Goal: Information Seeking & Learning: Learn about a topic

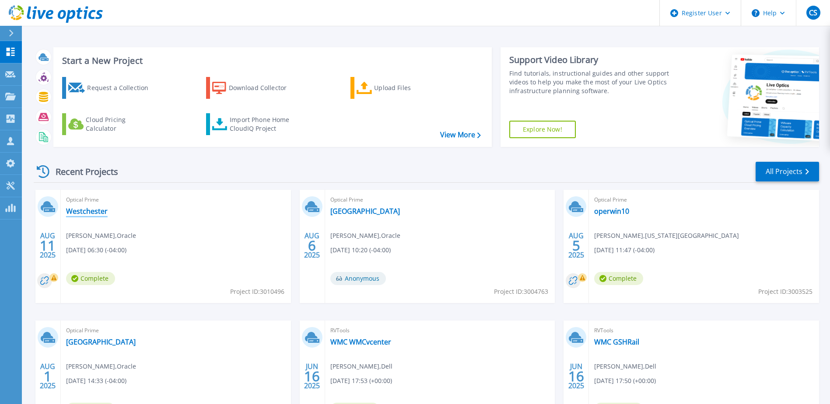
click at [81, 215] on link "Westchester" at bounding box center [87, 211] width 42 height 9
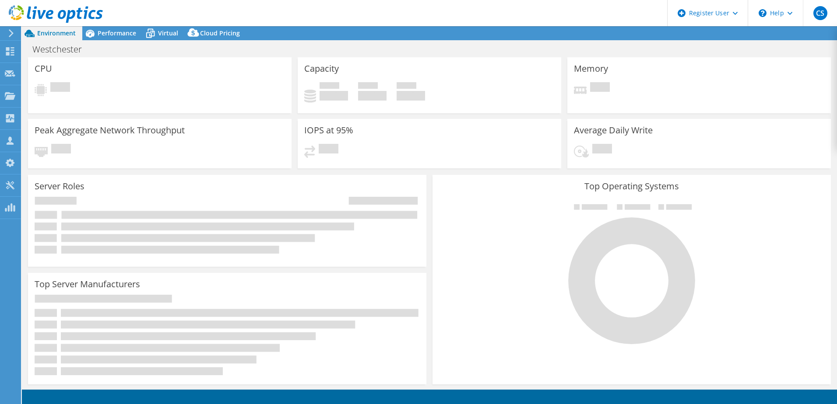
select select "USD"
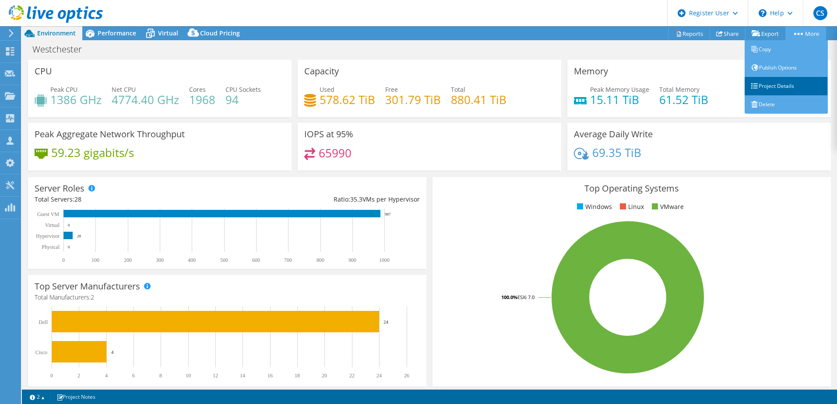
click at [781, 90] on link "Project Details" at bounding box center [785, 86] width 83 height 18
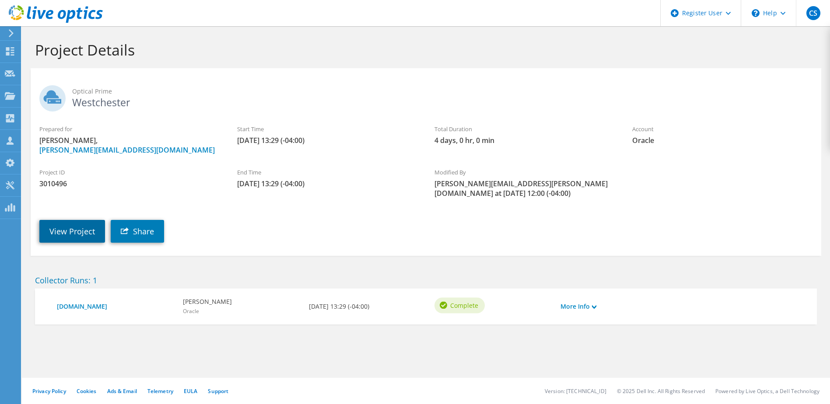
click at [83, 221] on link "View Project" at bounding box center [72, 231] width 66 height 23
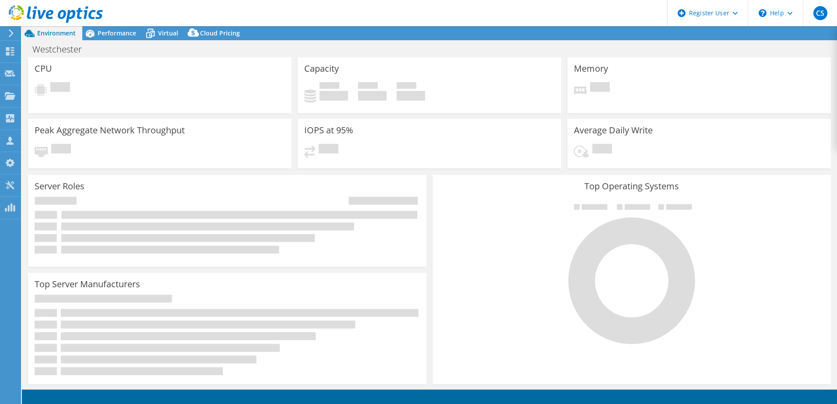
select select "USD"
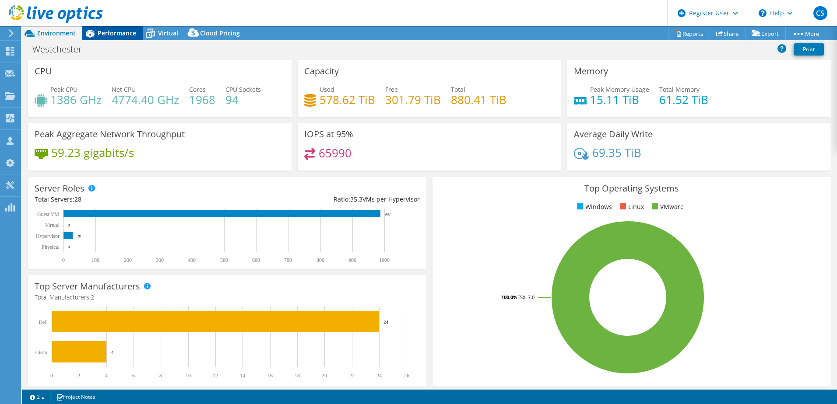
click at [105, 33] on span "Performance" at bounding box center [117, 33] width 39 height 8
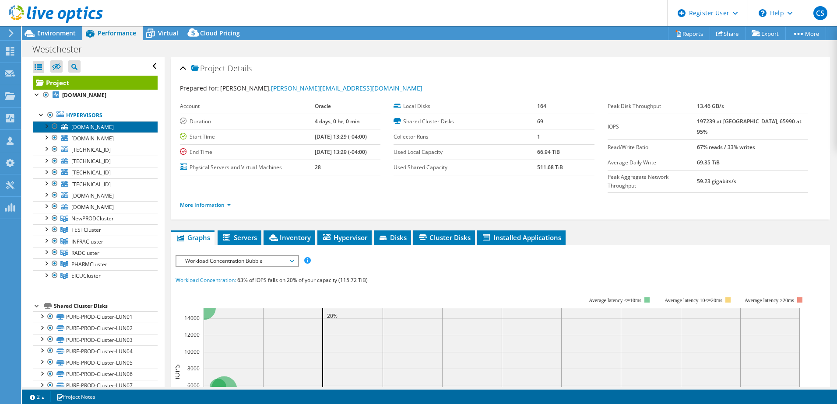
click at [100, 128] on span "wmctierzero.wcmc.com" at bounding box center [92, 126] width 42 height 7
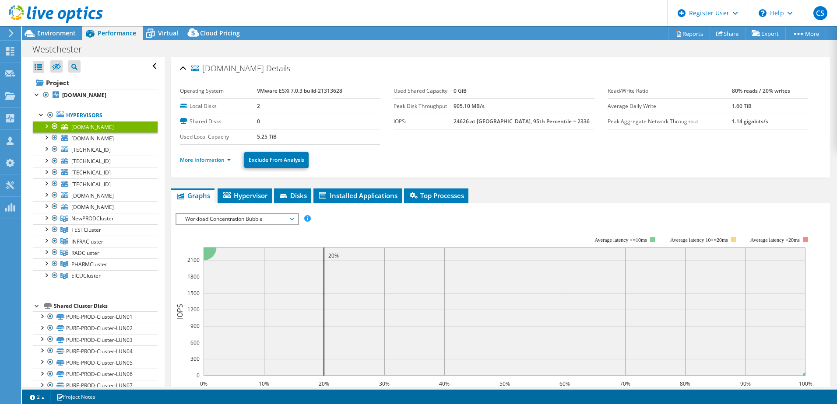
click at [46, 126] on div at bounding box center [46, 125] width 9 height 9
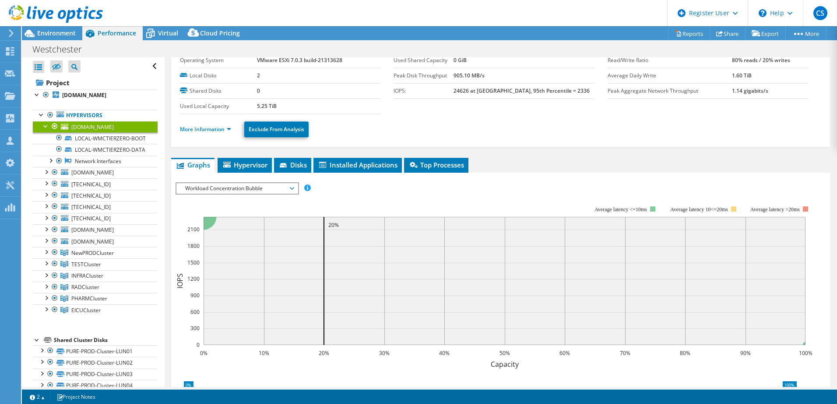
scroll to position [44, 0]
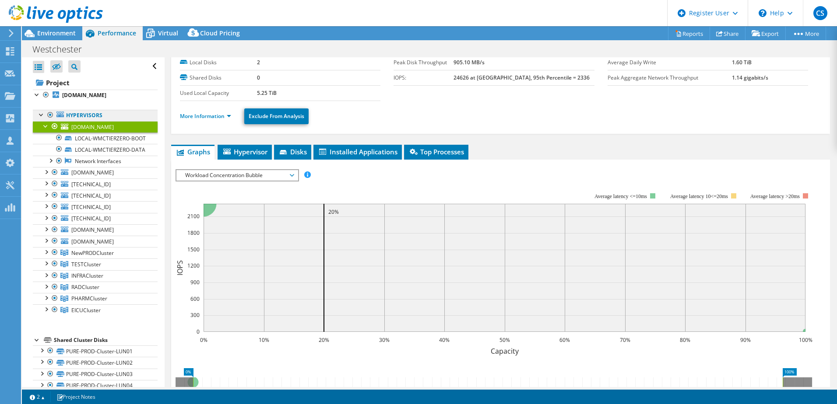
click at [88, 116] on link "Hypervisors" at bounding box center [95, 115] width 125 height 11
click at [113, 176] on span "mhrhtierzero.wcmc.com" at bounding box center [92, 172] width 42 height 7
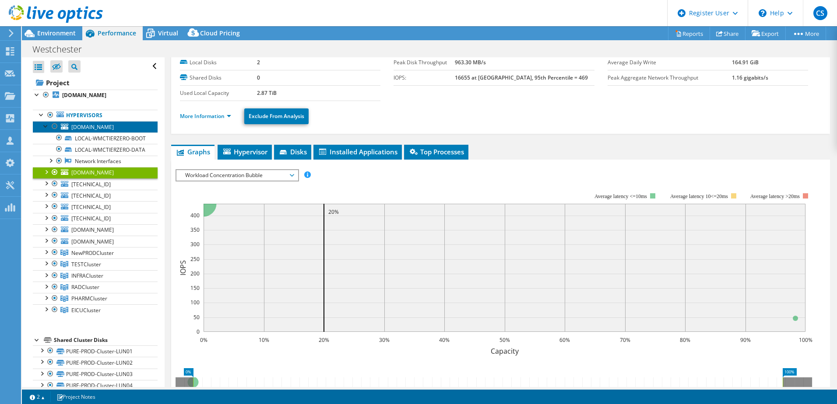
click at [88, 126] on span "wmctierzero.wcmc.com" at bounding box center [92, 126] width 42 height 7
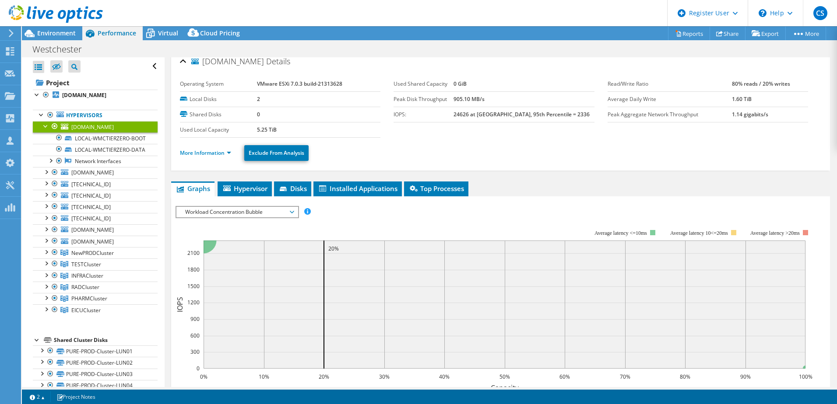
scroll to position [0, 0]
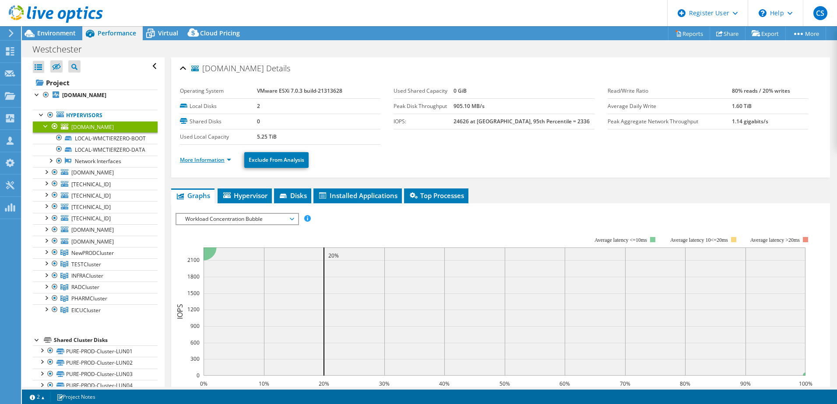
click at [207, 161] on link "More Information" at bounding box center [205, 159] width 51 height 7
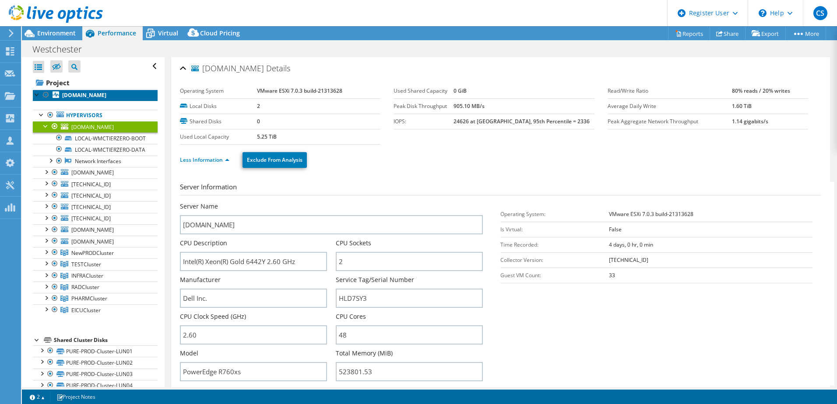
click at [95, 98] on b "wmctierzero.wcmc.com" at bounding box center [84, 94] width 44 height 7
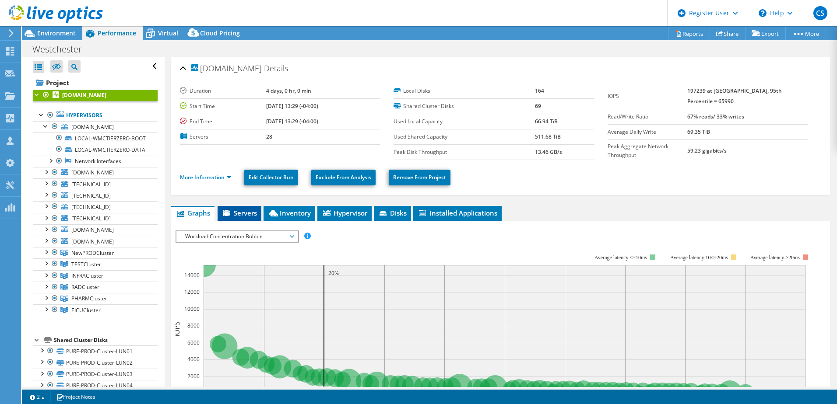
click at [239, 210] on span "Servers" at bounding box center [239, 213] width 35 height 9
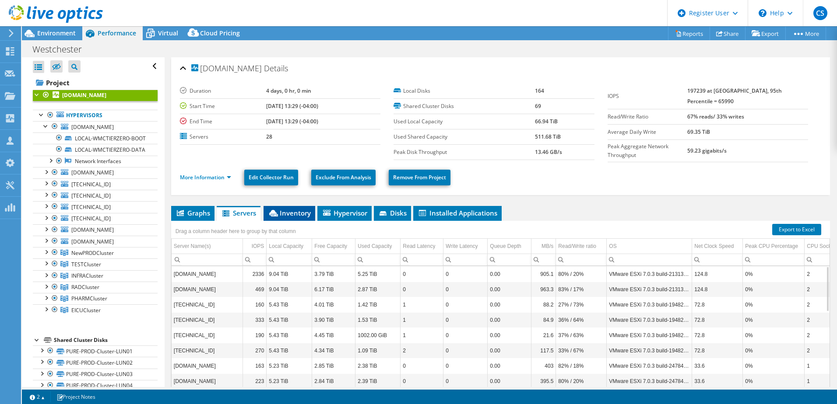
click at [293, 210] on span "Inventory" at bounding box center [289, 213] width 43 height 9
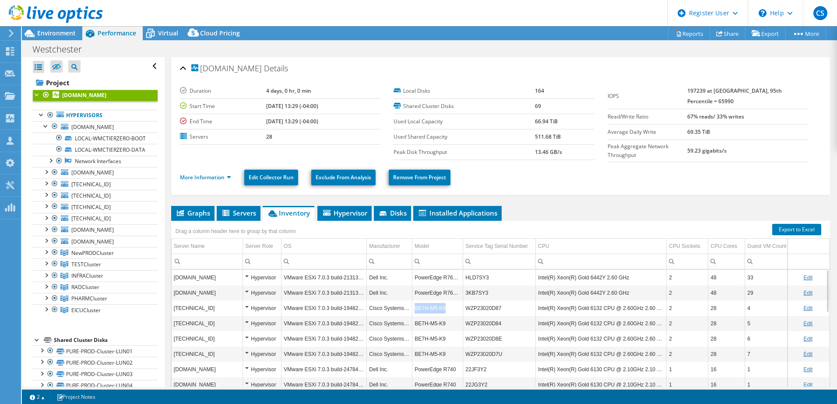
drag, startPoint x: 447, startPoint y: 308, endPoint x: 415, endPoint y: 308, distance: 31.9
click at [415, 308] on td "BE7H-M5-K9" at bounding box center [437, 308] width 51 height 15
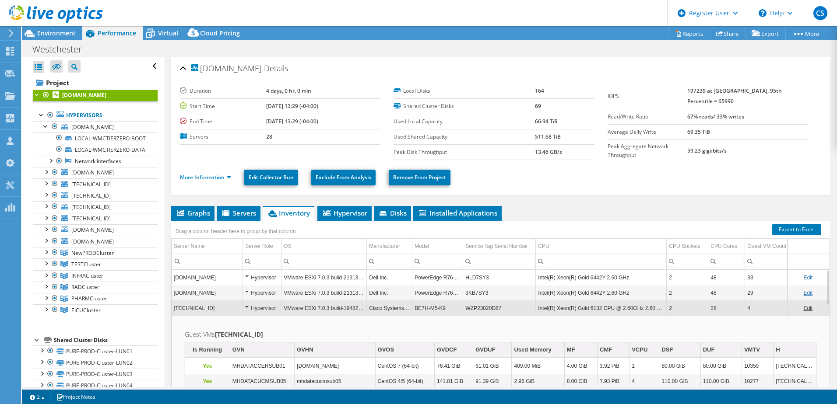
click at [490, 48] on div "Westchester Print" at bounding box center [429, 49] width 815 height 16
